Goal: Task Accomplishment & Management: Manage account settings

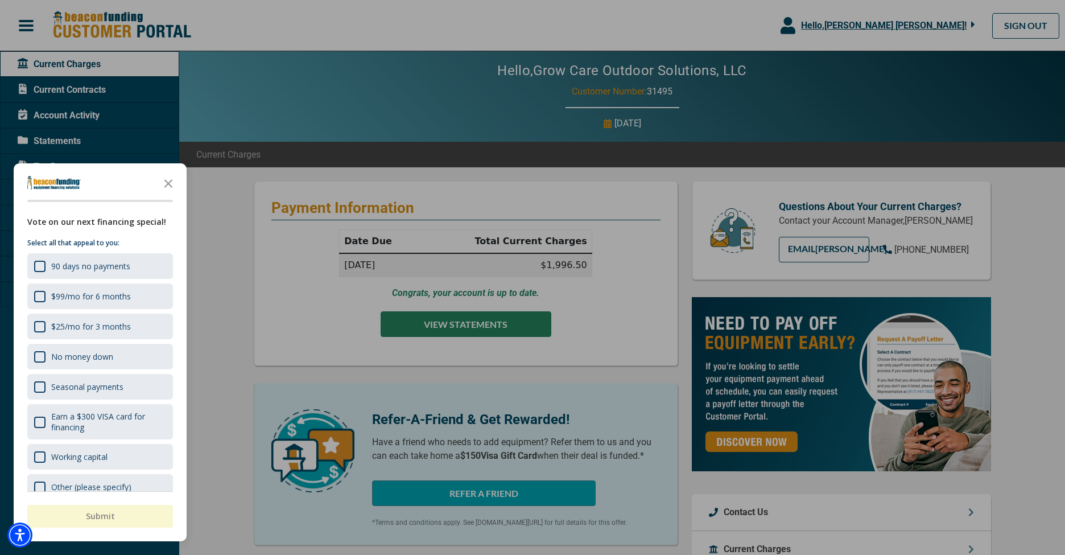
click at [499, 322] on div at bounding box center [532, 277] width 1065 height 555
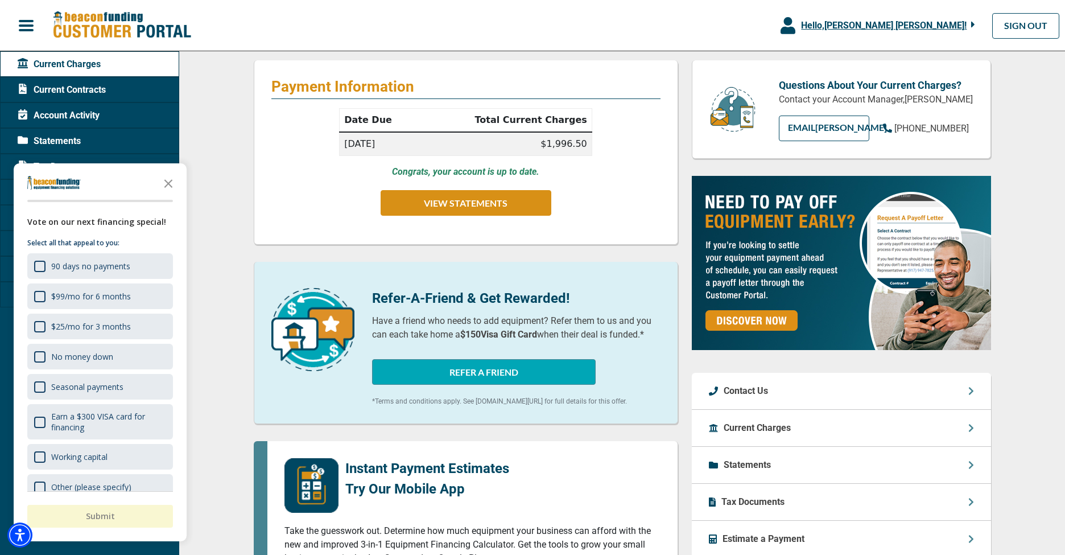
scroll to position [66, 0]
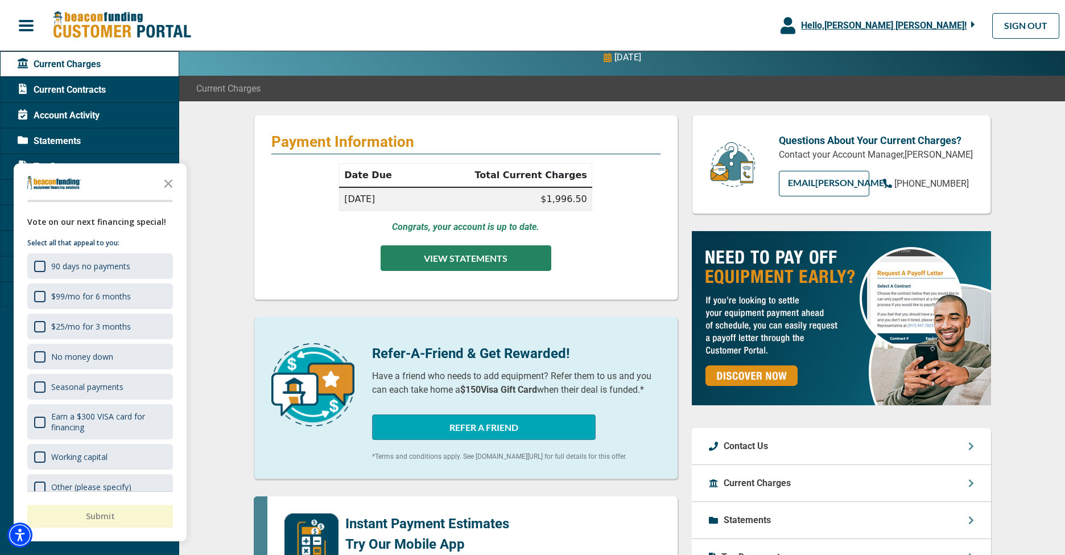
click at [435, 265] on button "VIEW STATEMENTS" at bounding box center [466, 258] width 171 height 26
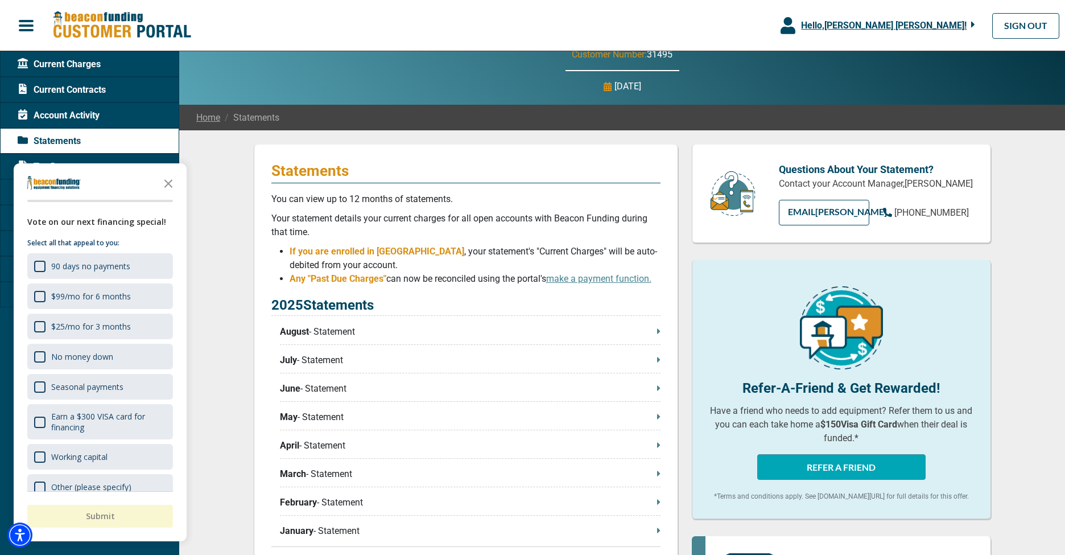
scroll to position [44, 0]
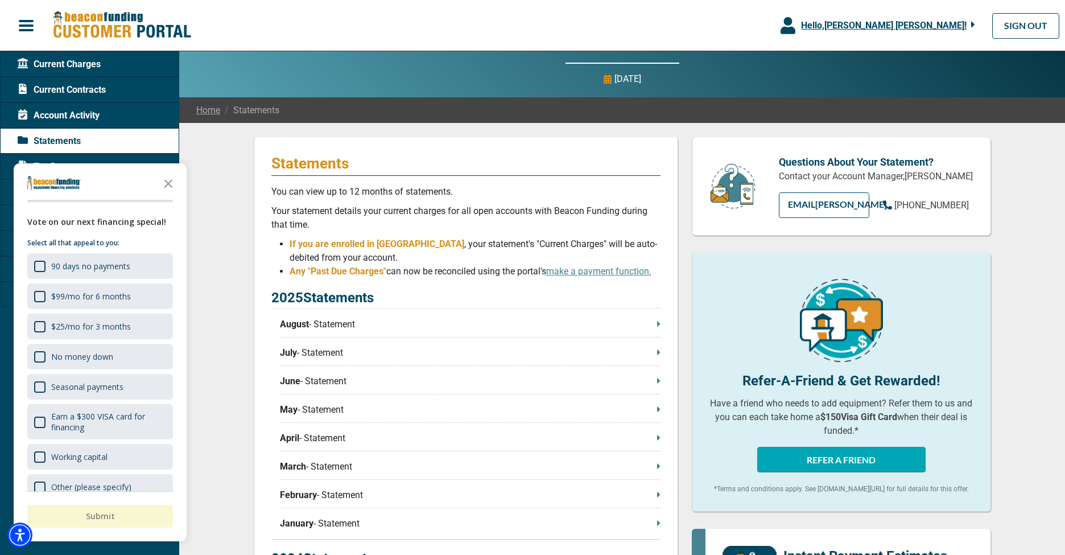
click at [647, 322] on p "August - Statement" at bounding box center [470, 324] width 381 height 14
click at [295, 354] on span "July" at bounding box center [288, 353] width 17 height 14
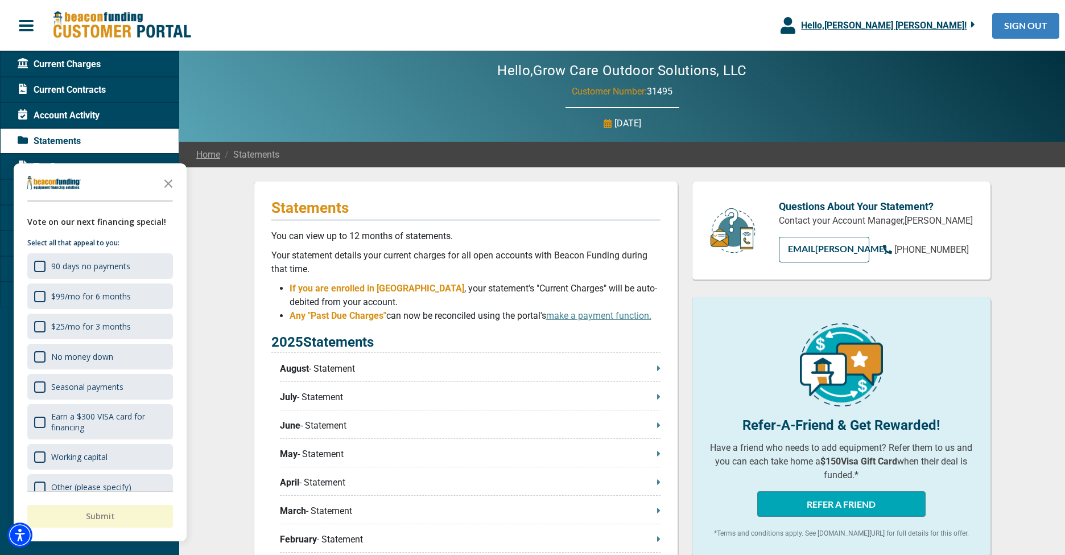
scroll to position [0, 0]
click at [67, 121] on span "Account Activity" at bounding box center [59, 116] width 82 height 14
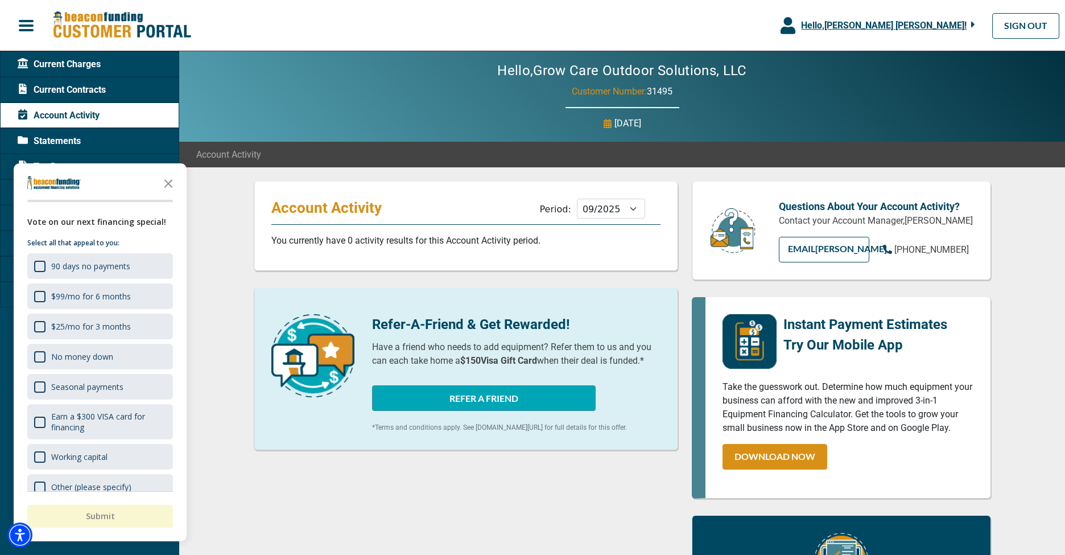
click at [35, 65] on span "Current Charges" at bounding box center [59, 64] width 83 height 14
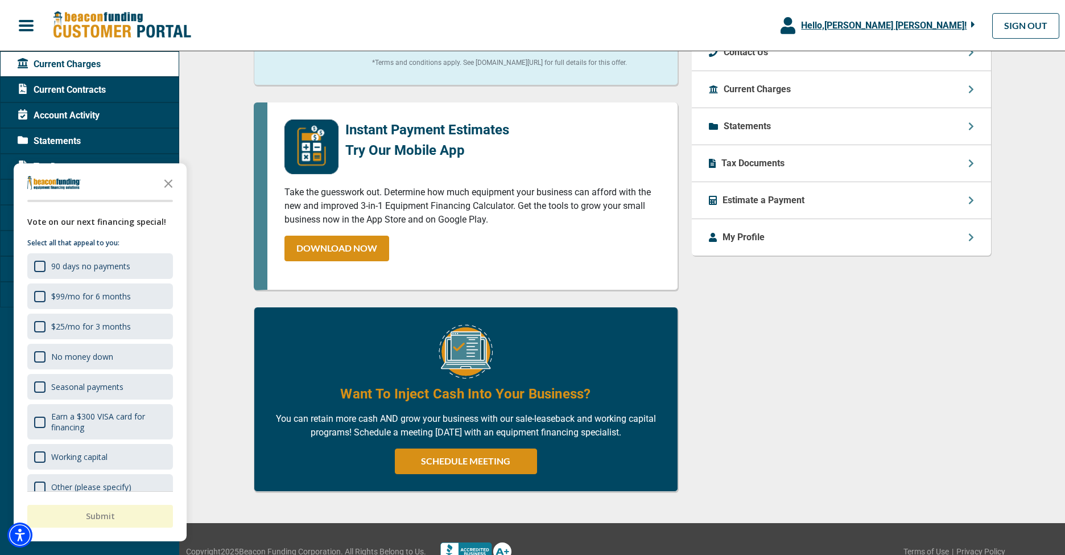
scroll to position [456, 0]
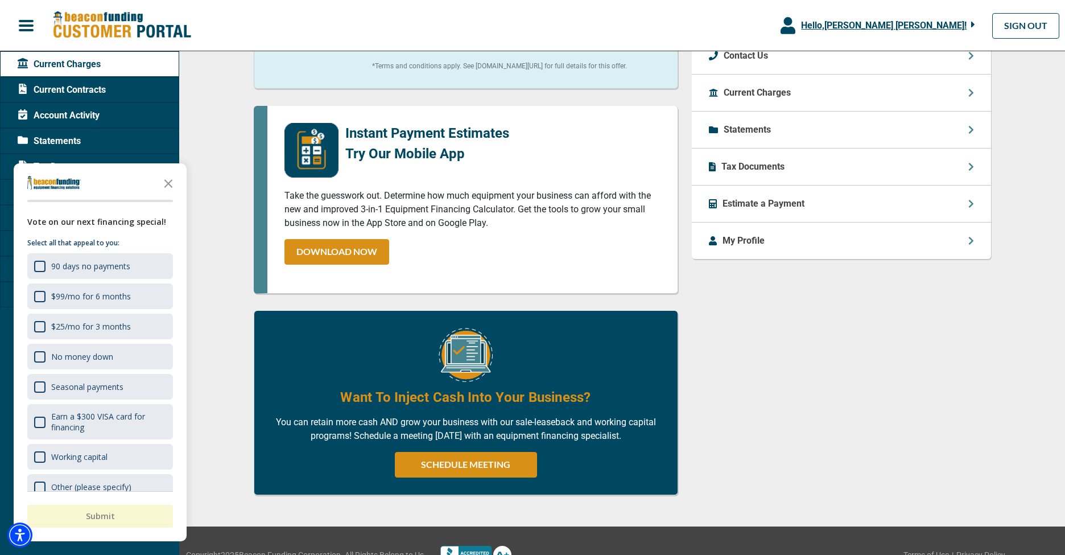
click at [744, 133] on p "Statements" at bounding box center [747, 130] width 47 height 14
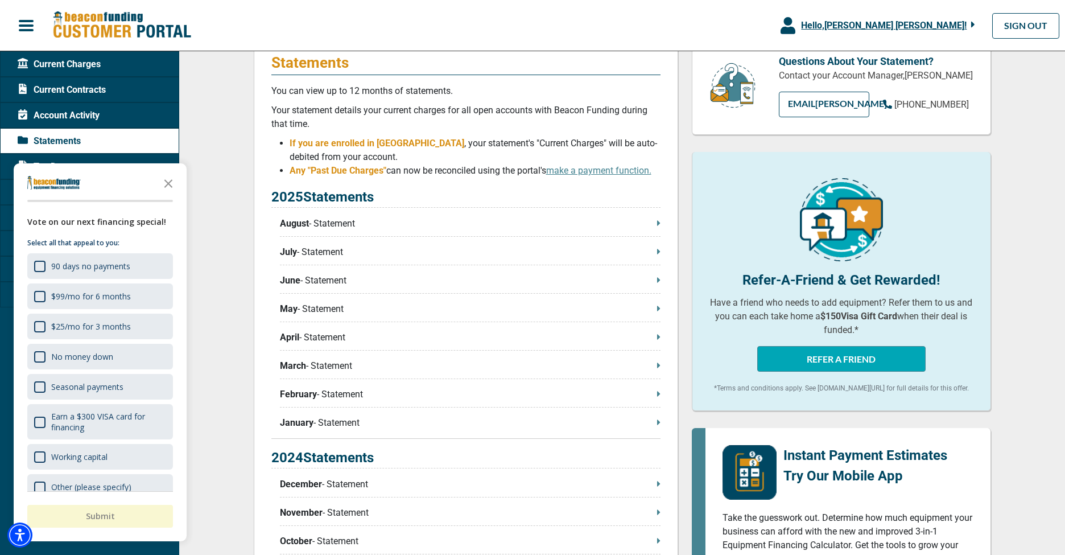
scroll to position [98, 0]
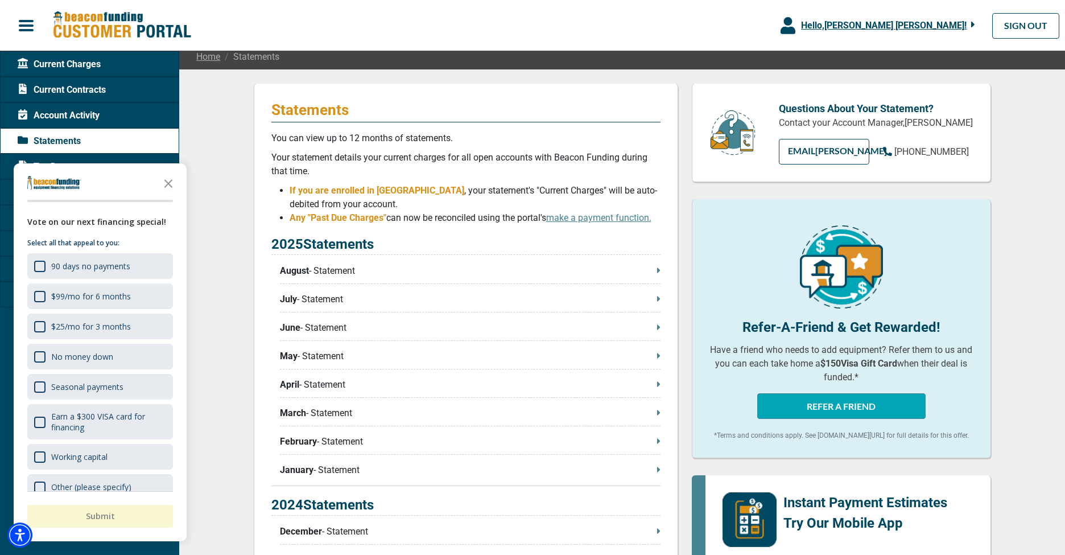
click at [75, 88] on span "Current Contracts" at bounding box center [62, 90] width 88 height 14
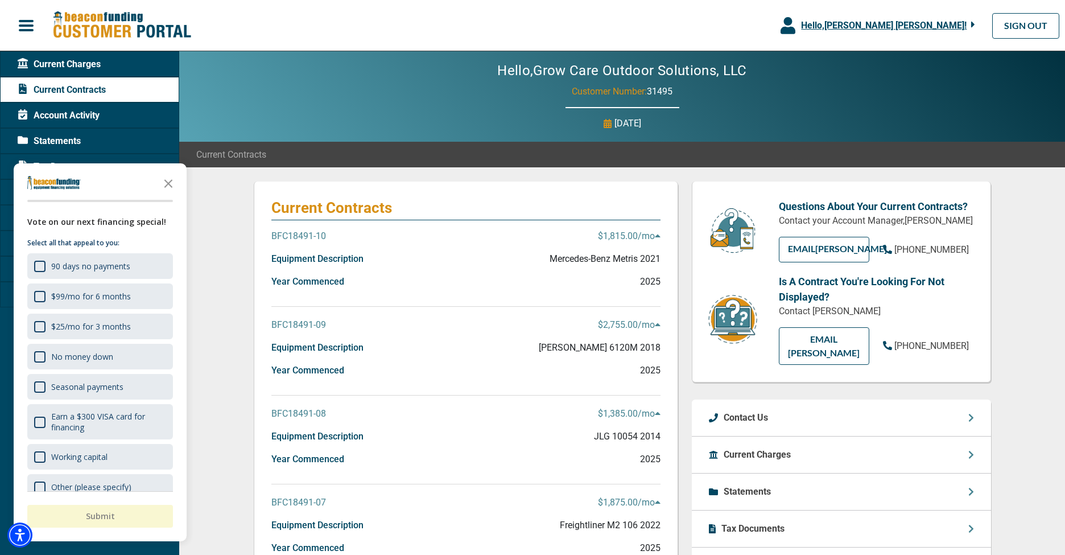
click at [659, 236] on icon at bounding box center [658, 235] width 6 height 9
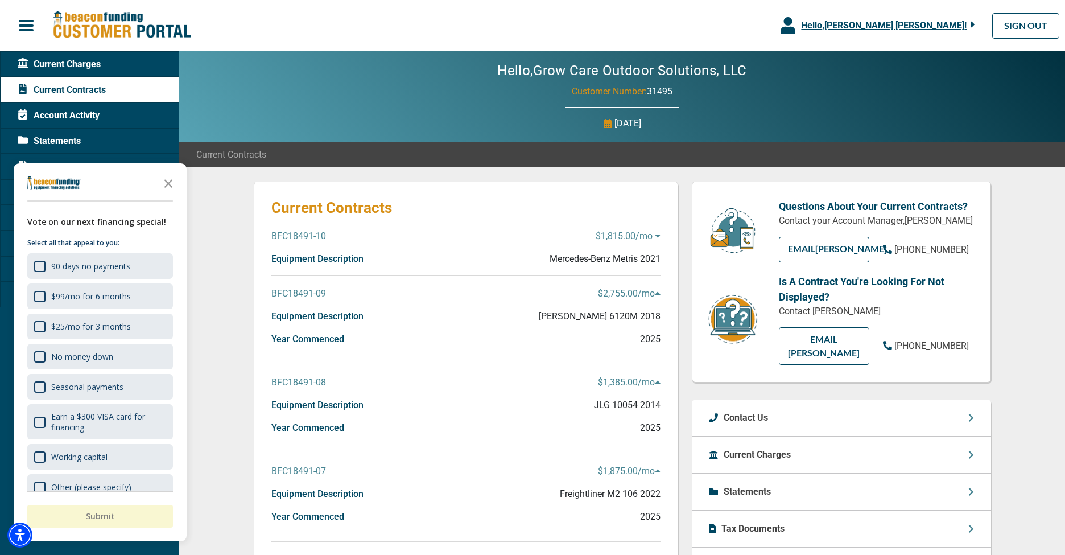
click at [659, 236] on icon at bounding box center [657, 235] width 5 height 3
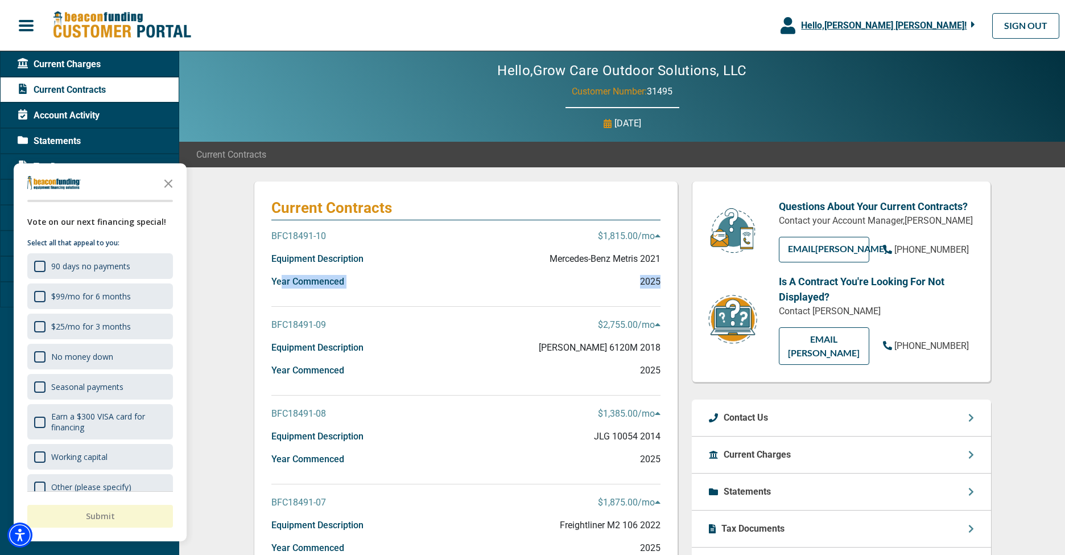
drag, startPoint x: 283, startPoint y: 285, endPoint x: 643, endPoint y: 287, distance: 360.2
click at [651, 288] on div "Year Commenced 2025" at bounding box center [465, 286] width 389 height 23
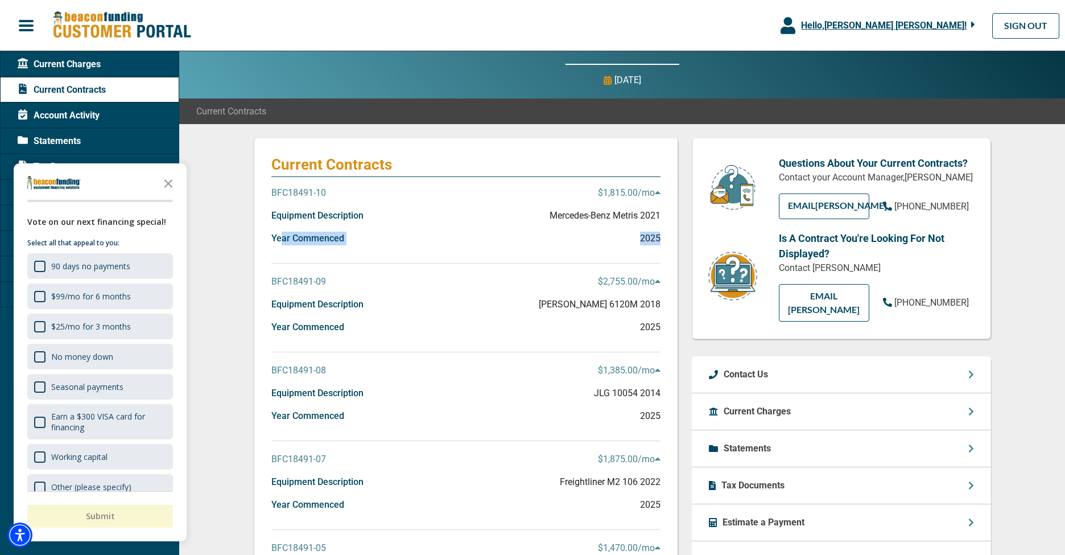
scroll to position [55, 0]
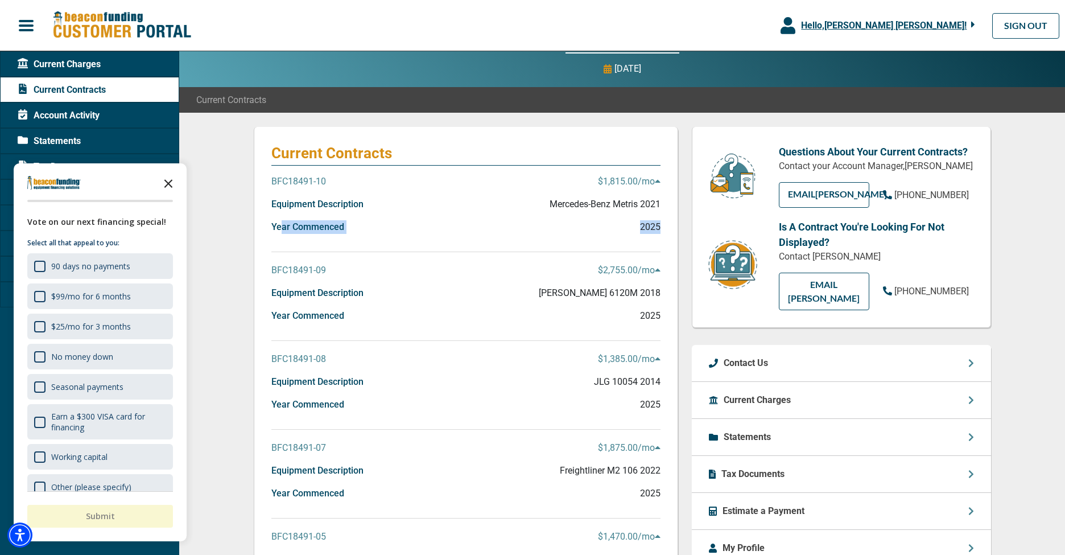
click at [171, 184] on icon "Close the survey" at bounding box center [168, 182] width 23 height 23
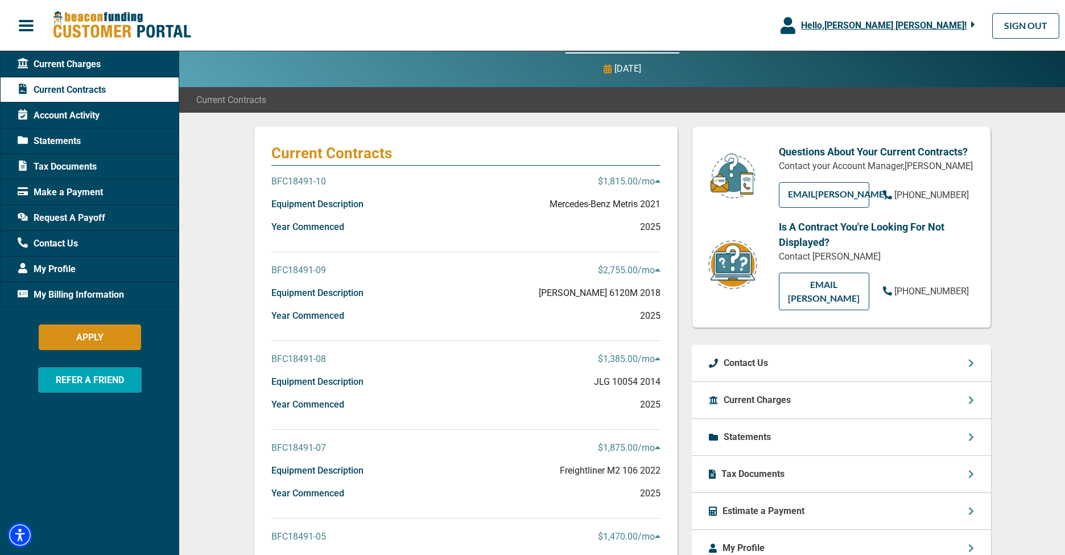
click at [81, 296] on span "My Billing Information" at bounding box center [71, 295] width 106 height 14
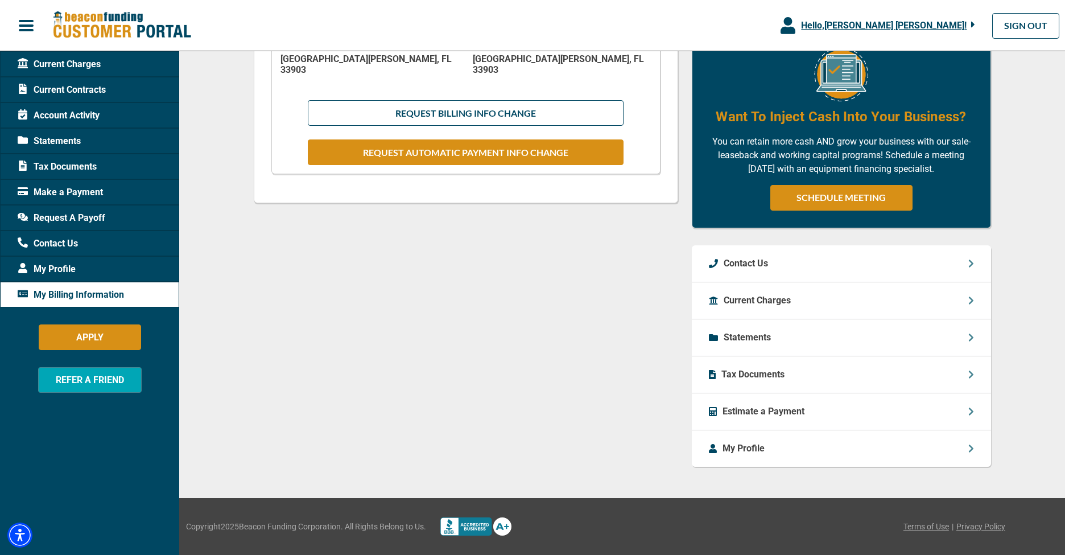
scroll to position [370, 0]
click at [765, 370] on p "Tax Documents" at bounding box center [752, 375] width 63 height 14
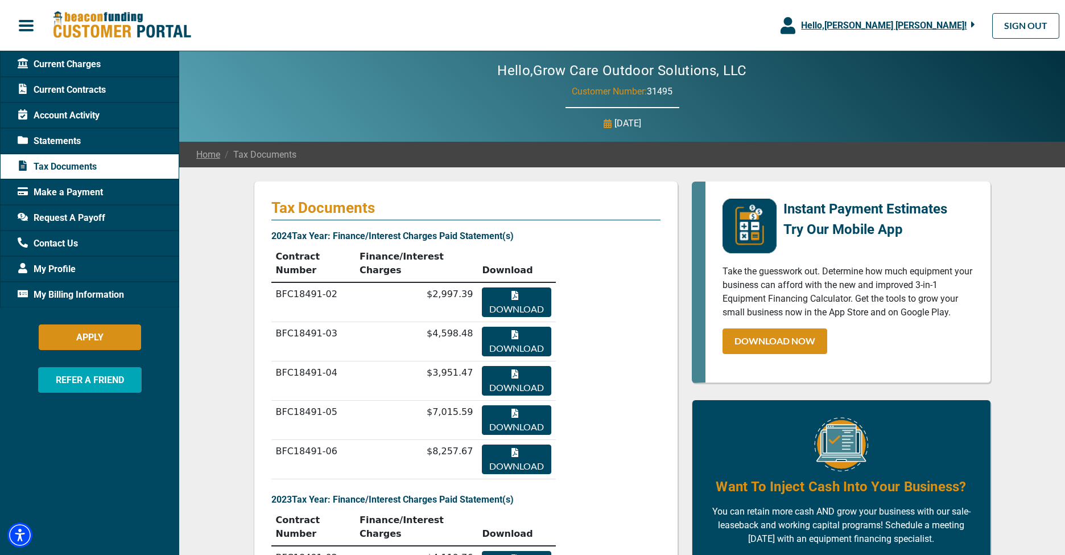
click at [518, 298] on button "Download" at bounding box center [516, 302] width 69 height 30
click at [79, 89] on span "Current Contracts" at bounding box center [62, 90] width 88 height 14
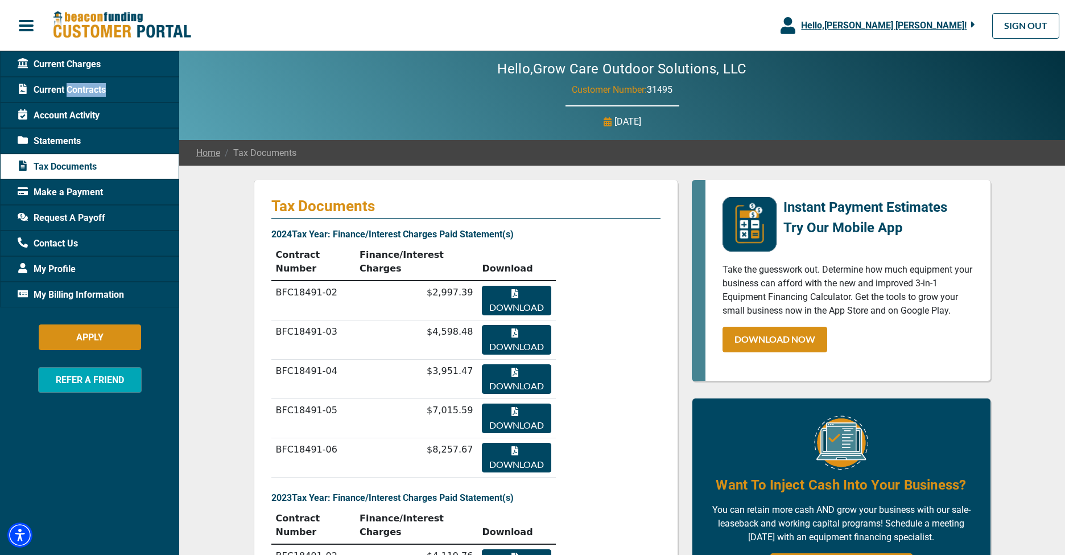
scroll to position [1, 1]
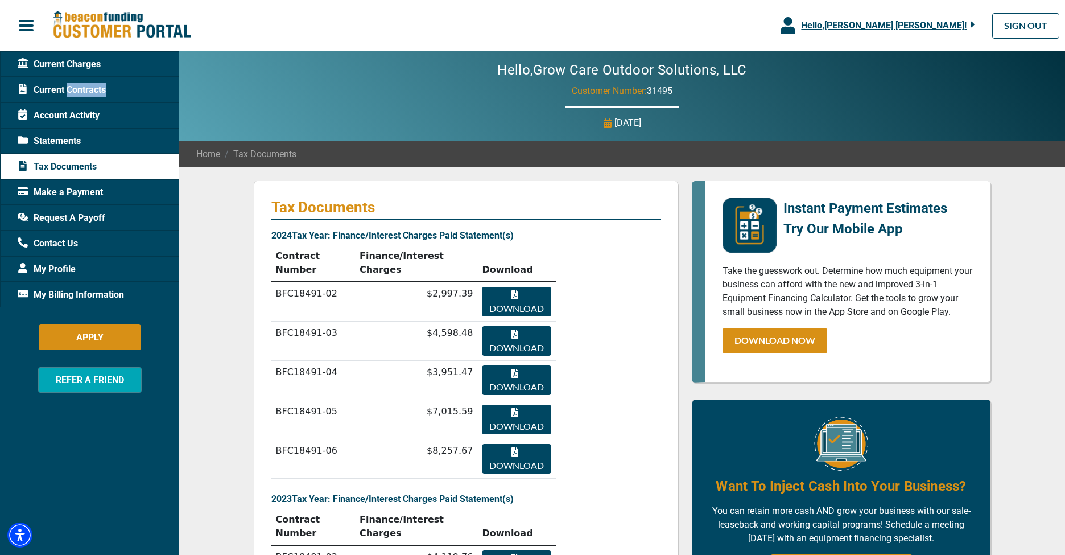
click at [79, 89] on span "Current Contracts" at bounding box center [62, 90] width 88 height 14
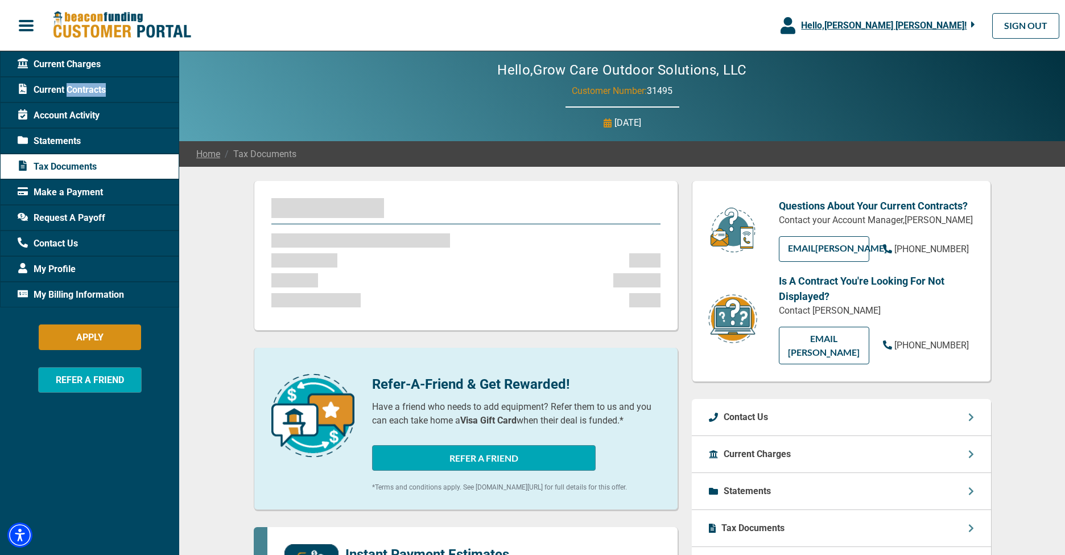
scroll to position [0, 0]
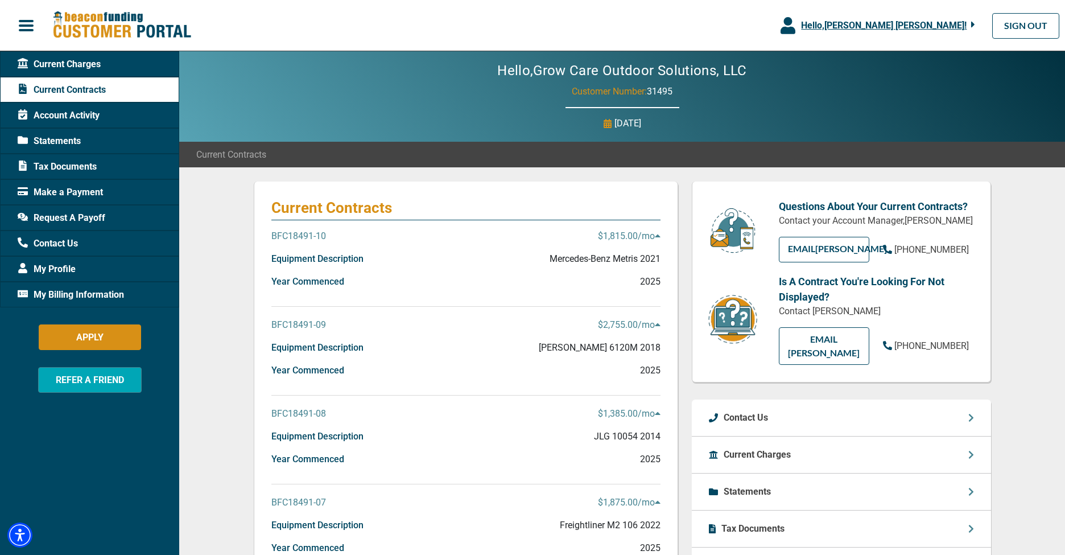
click at [309, 233] on p "BFC18491-10" at bounding box center [298, 236] width 55 height 14
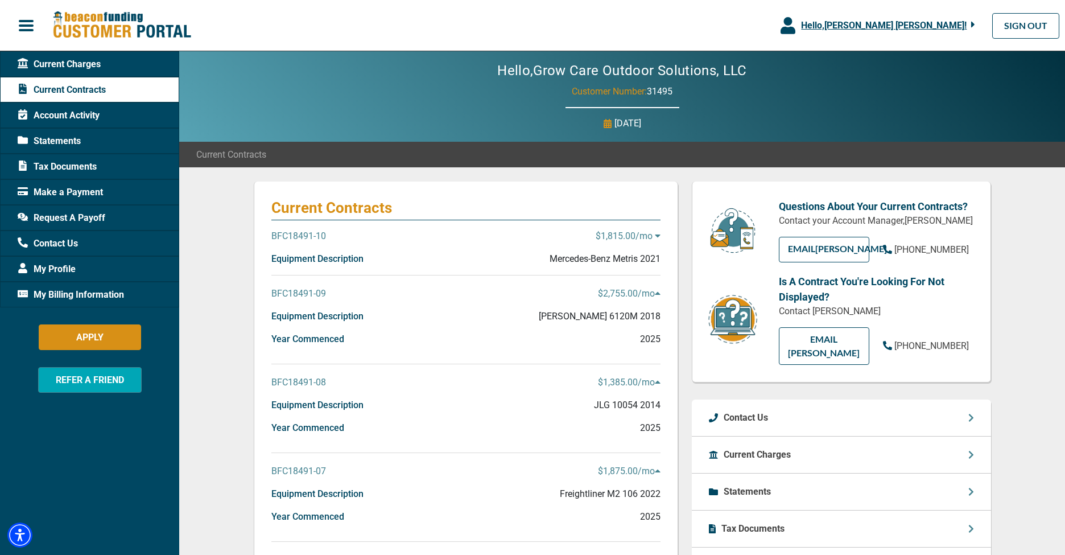
click at [314, 234] on p "BFC18491-10" at bounding box center [298, 236] width 55 height 14
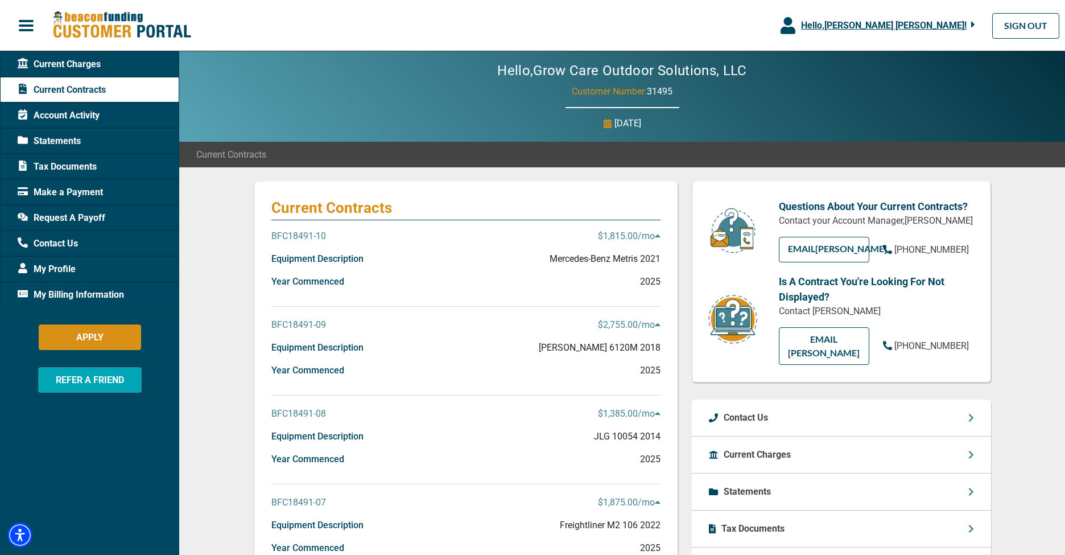
click at [625, 233] on p "$1,815.00 /mo" at bounding box center [629, 236] width 63 height 14
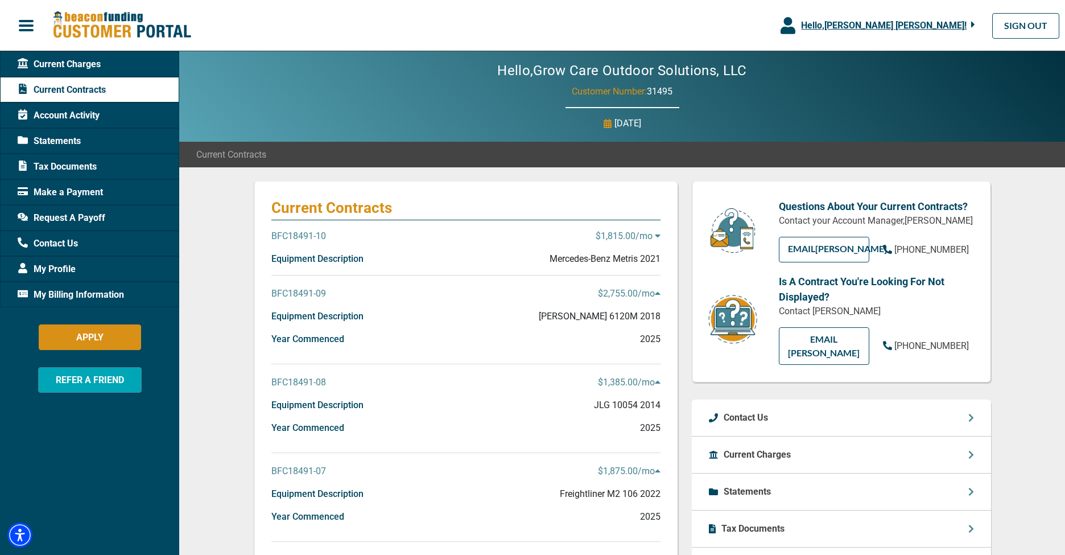
click at [625, 232] on p "$1,815.00 /mo" at bounding box center [628, 236] width 65 height 14
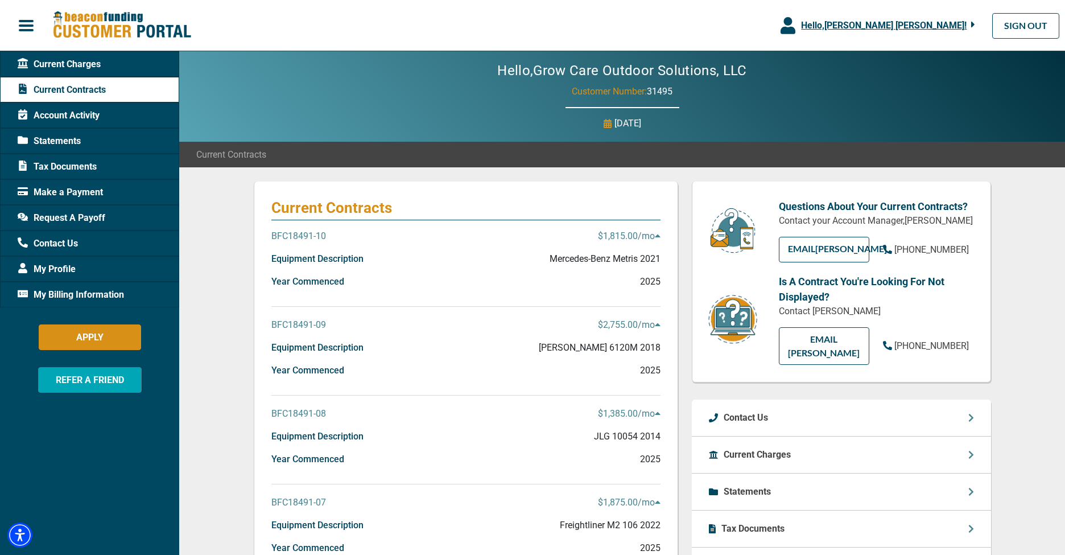
drag, startPoint x: 638, startPoint y: 269, endPoint x: 617, endPoint y: 265, distance: 21.3
click at [636, 267] on div "Equipment Description Mercedes-Benz Metris 2021" at bounding box center [465, 263] width 389 height 23
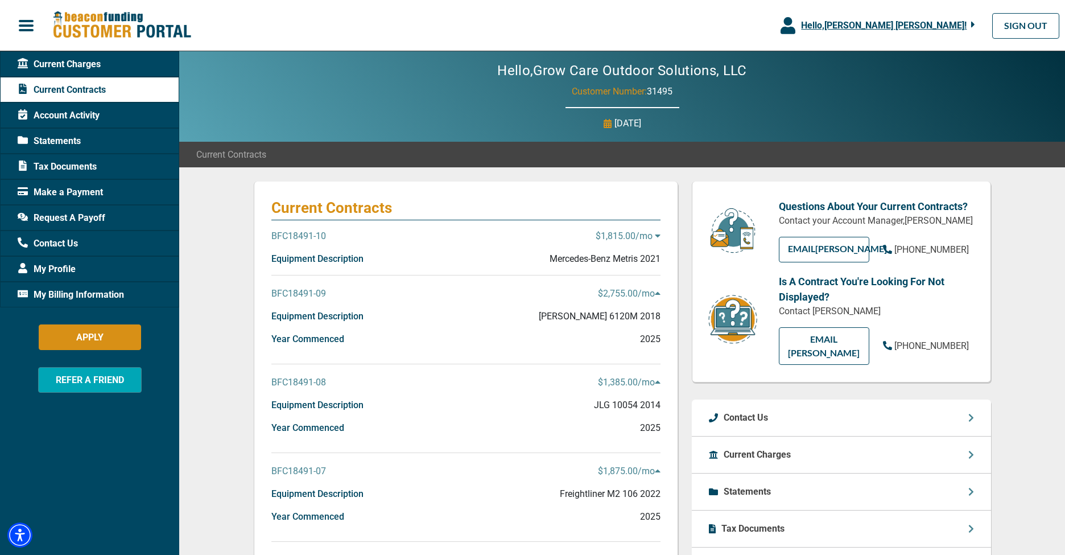
click at [337, 274] on div "Equipment Description Mercedes-Benz Metris 2021" at bounding box center [465, 263] width 389 height 23
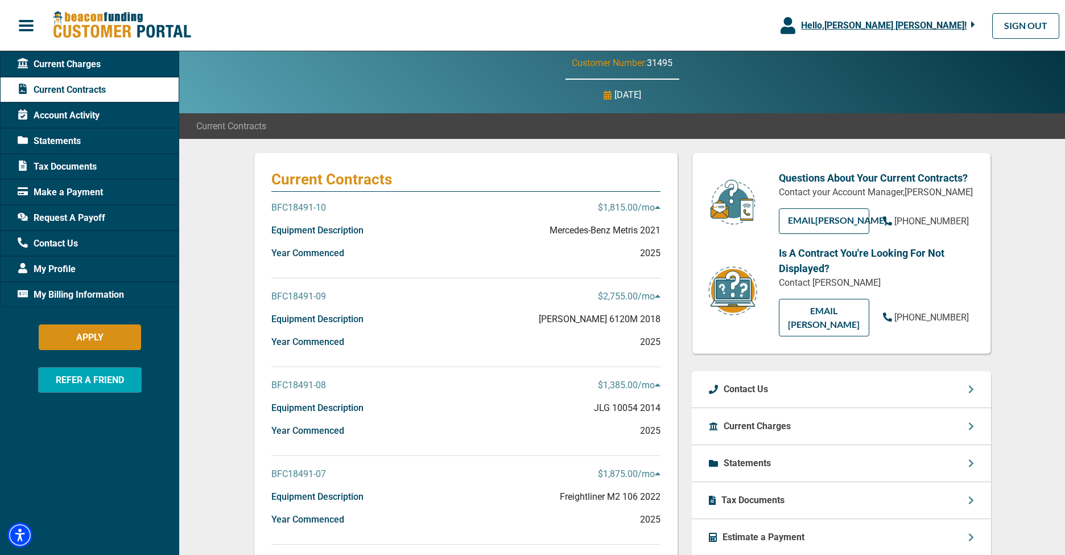
scroll to position [28, 0]
click at [49, 113] on span "Account Activity" at bounding box center [59, 116] width 82 height 14
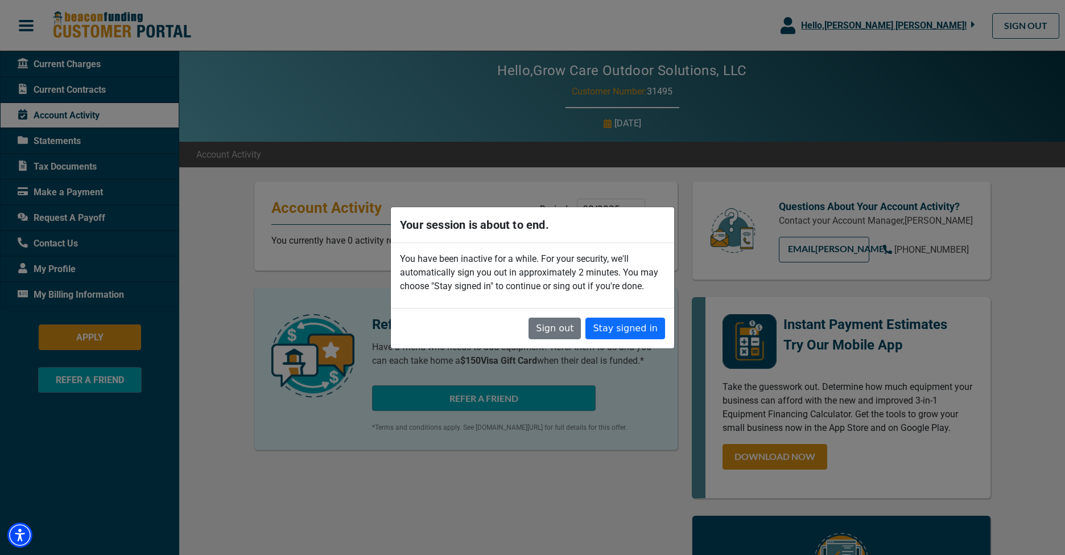
click at [633, 334] on button "Stay signed in" at bounding box center [625, 328] width 80 height 22
